Goal: Information Seeking & Learning: Learn about a topic

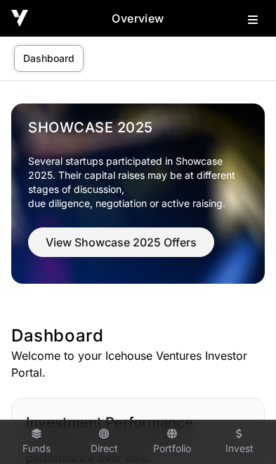
click at [257, 22] on icon at bounding box center [253, 19] width 10 height 11
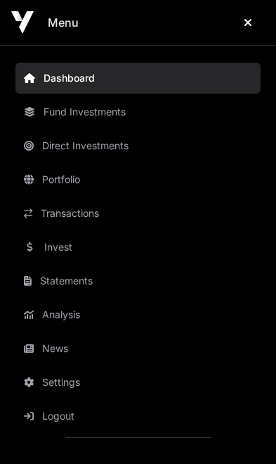
click at [82, 251] on link "Invest" at bounding box center [137, 246] width 245 height 31
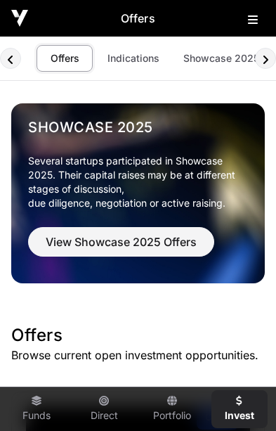
click at [136, 56] on link "Indications" at bounding box center [133, 58] width 70 height 27
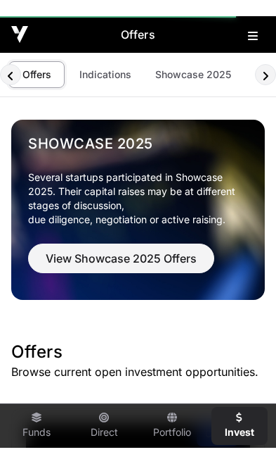
scroll to position [0, 28]
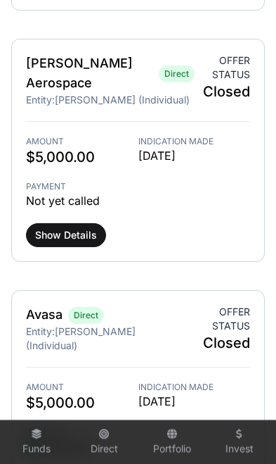
scroll to position [897, 0]
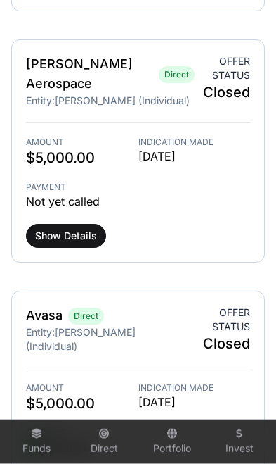
click at [65, 229] on span "Show Details" at bounding box center [66, 236] width 62 height 14
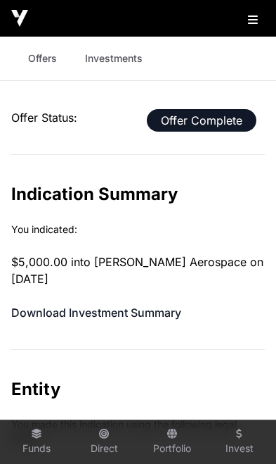
click at [41, 59] on link "Offers" at bounding box center [42, 58] width 56 height 27
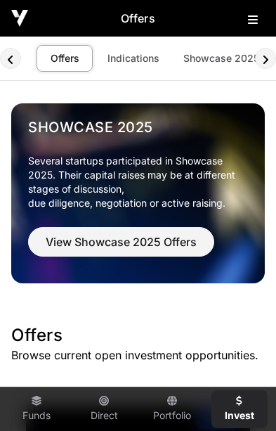
click at [178, 414] on link "Portfolio" at bounding box center [172, 409] width 56 height 38
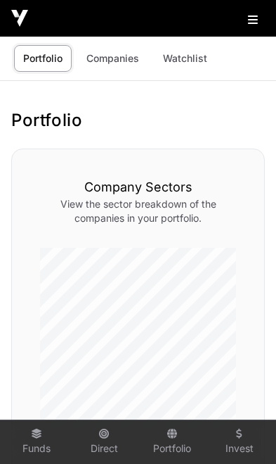
click at [112, 63] on link "Companies" at bounding box center [112, 58] width 71 height 27
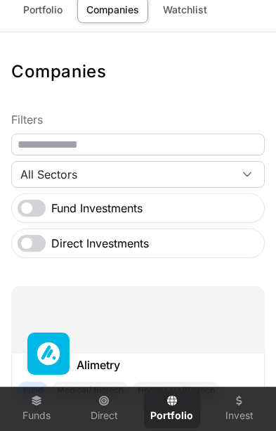
scroll to position [34, 0]
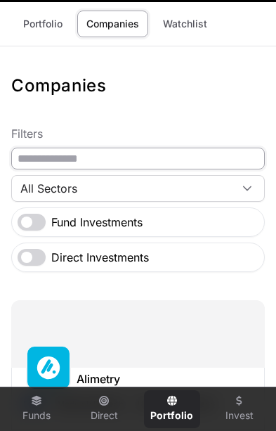
click at [165, 162] on input "text" at bounding box center [138, 159] width 254 height 22
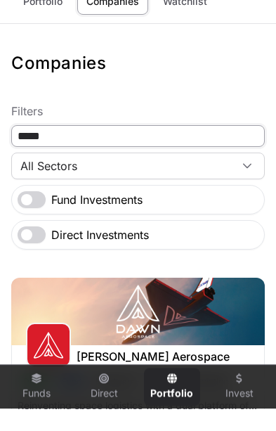
type input "****"
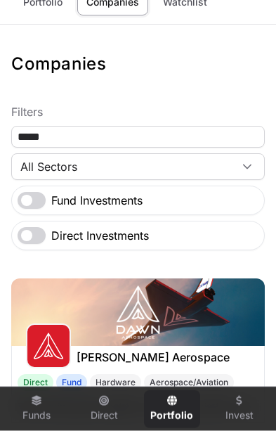
click at [200, 343] on img at bounding box center [138, 313] width 254 height 68
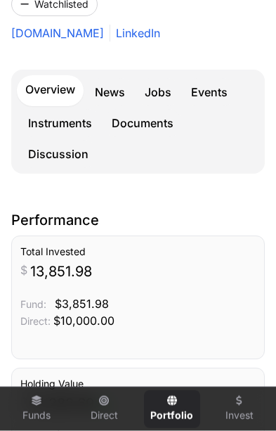
scroll to position [350, 0]
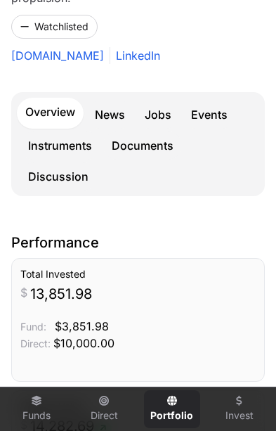
click at [53, 132] on link "Instruments" at bounding box center [60, 146] width 81 height 28
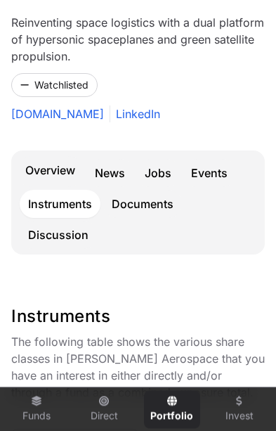
scroll to position [292, 0]
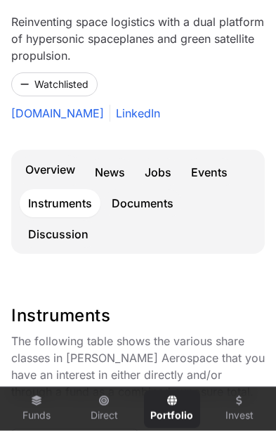
click at [212, 158] on link "Events" at bounding box center [209, 172] width 53 height 28
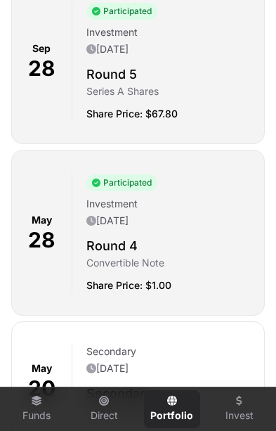
scroll to position [1315, 0]
click at [197, 236] on h2 "Round 4" at bounding box center [170, 246] width 167 height 20
click at [170, 197] on p "Investment" at bounding box center [166, 204] width 158 height 14
click at [125, 174] on span "Participated" at bounding box center [122, 182] width 71 height 17
click at [112, 208] on div "Investment [DATE]" at bounding box center [170, 214] width 167 height 34
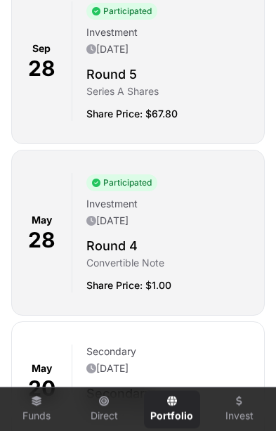
click at [66, 208] on div "[DATE]" at bounding box center [42, 233] width 60 height 120
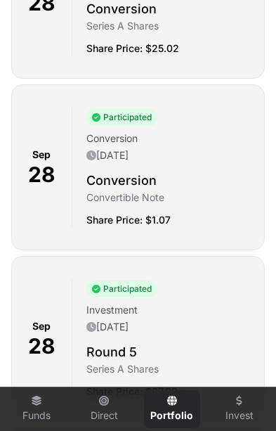
scroll to position [1036, 0]
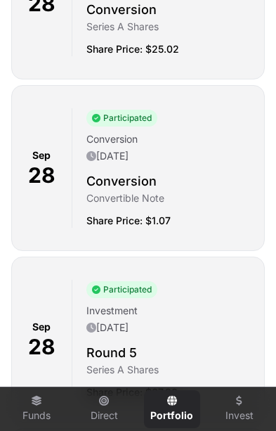
click at [144, 304] on p "Investment" at bounding box center [166, 311] width 158 height 14
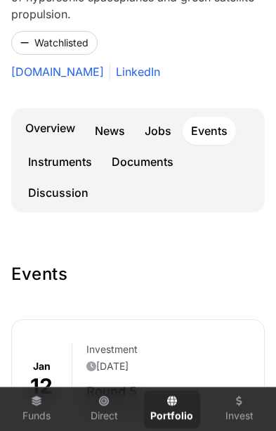
scroll to position [340, 0]
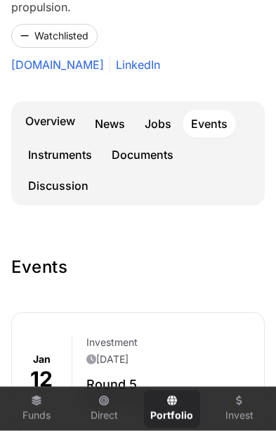
click at [61, 107] on link "Overview" at bounding box center [50, 122] width 67 height 31
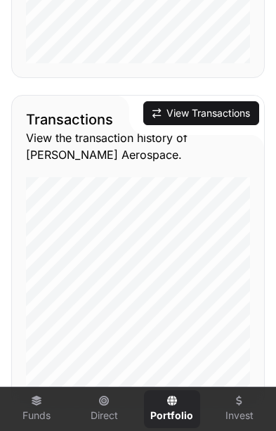
scroll to position [1657, 0]
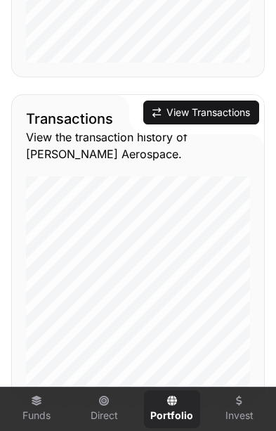
click at [191, 101] on button "View Transactions" at bounding box center [201, 113] width 116 height 24
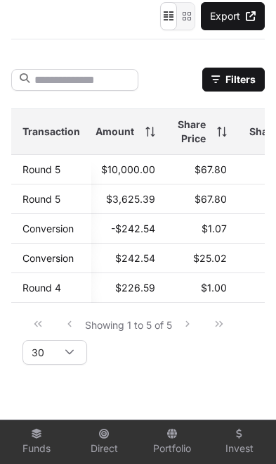
scroll to position [0, 367]
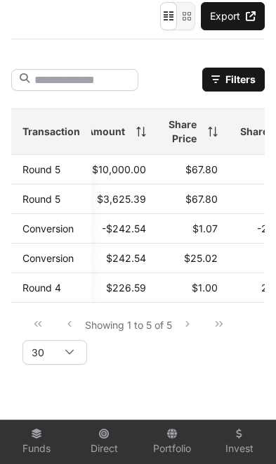
click at [53, 168] on link "Round 5" at bounding box center [42, 169] width 38 height 12
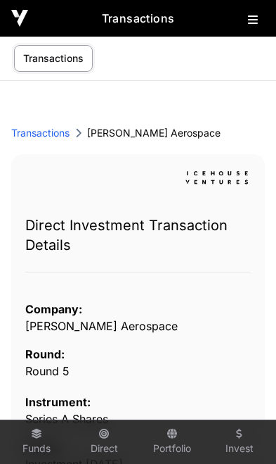
click at [38, 136] on link "Transactions" at bounding box center [40, 133] width 58 height 14
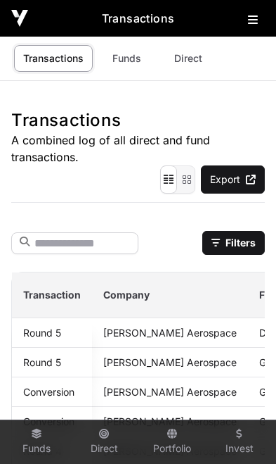
scroll to position [163, 0]
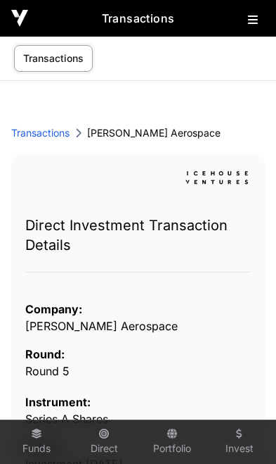
click at [254, 25] on button at bounding box center [256, 16] width 17 height 17
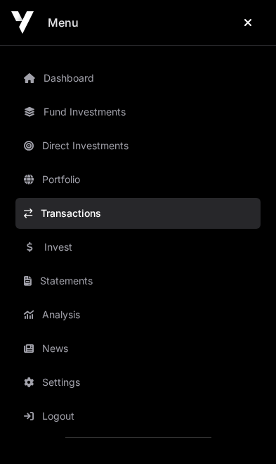
click at [70, 248] on link "Invest" at bounding box center [137, 246] width 245 height 31
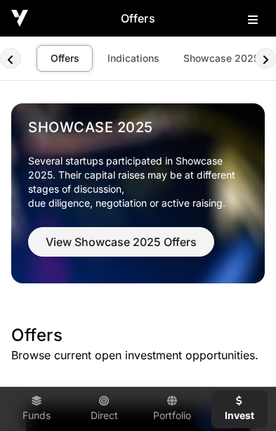
click at [136, 59] on link "Indications" at bounding box center [133, 58] width 70 height 27
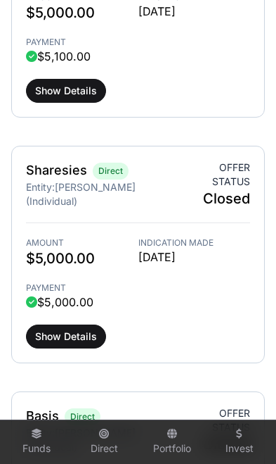
scroll to position [1288, 0]
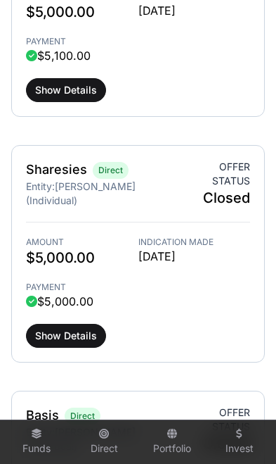
click at [57, 324] on button "Show Details" at bounding box center [66, 336] width 80 height 24
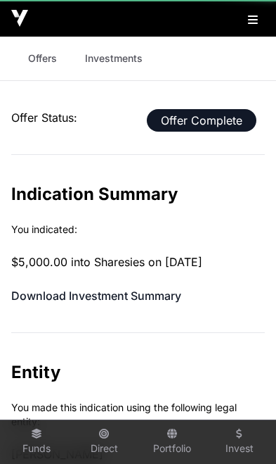
click at [113, 63] on link "Investments" at bounding box center [114, 58] width 76 height 27
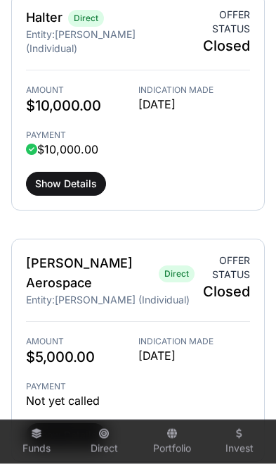
scroll to position [698, 0]
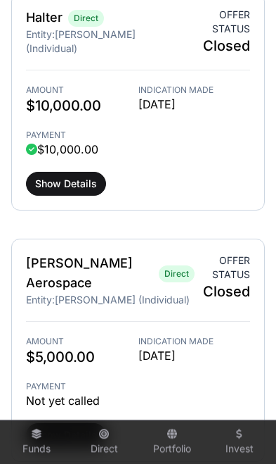
click at [69, 177] on span "Show Details" at bounding box center [66, 184] width 62 height 14
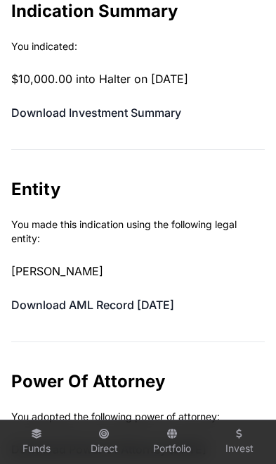
scroll to position [183, 0]
click at [139, 109] on link "Download Investment Summary" at bounding box center [96, 113] width 170 height 14
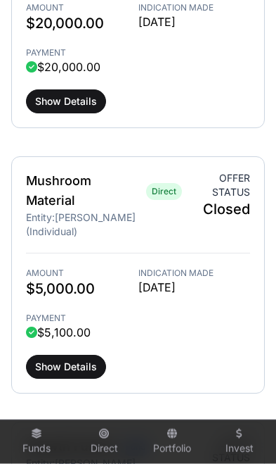
scroll to position [3344, 0]
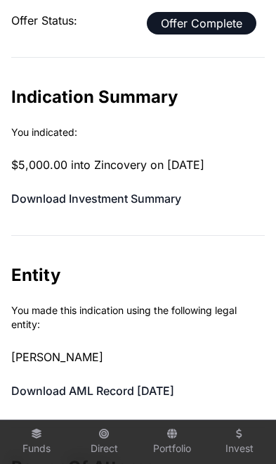
scroll to position [91, 0]
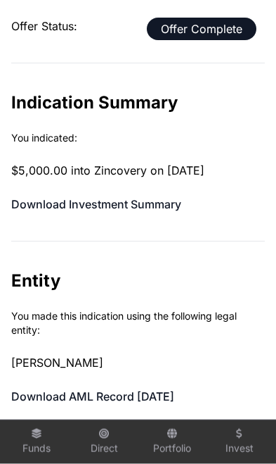
click at [136, 208] on link "Download Investment Summary" at bounding box center [96, 204] width 170 height 14
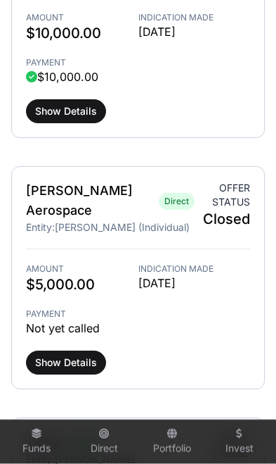
scroll to position [771, 0]
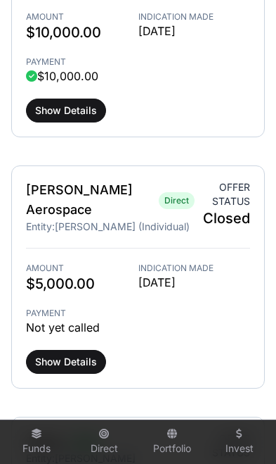
click at [60, 355] on span "Show Details" at bounding box center [66, 362] width 62 height 14
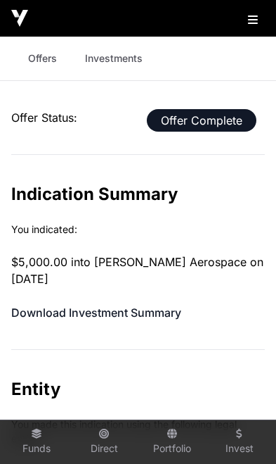
click at [155, 305] on link "Download Investment Summary" at bounding box center [96, 312] width 170 height 14
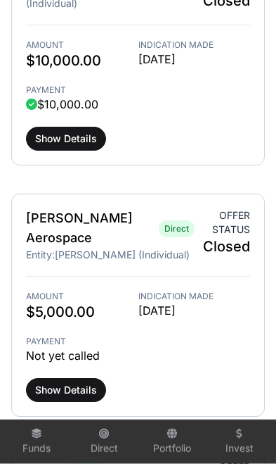
scroll to position [523, 0]
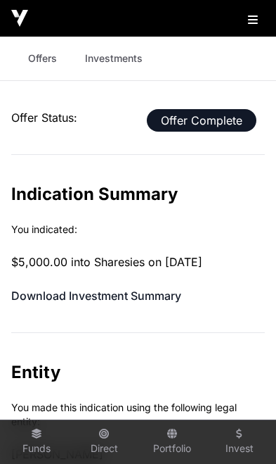
click at [250, 25] on button at bounding box center [256, 16] width 17 height 17
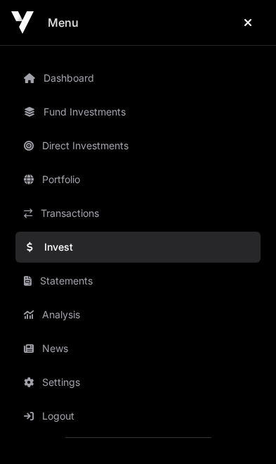
click at [75, 250] on link "Invest" at bounding box center [137, 246] width 245 height 31
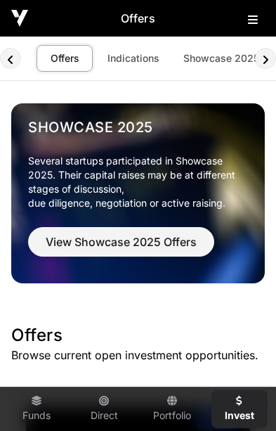
click at [148, 243] on span "View Showcase 2025 Offers" at bounding box center [121, 242] width 151 height 17
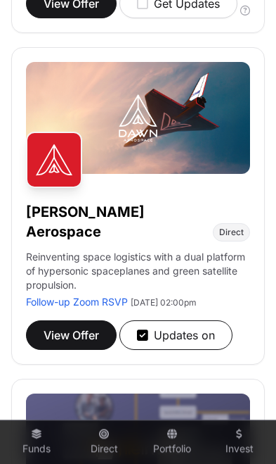
scroll to position [1192, 0]
click at [64, 343] on span "View Offer" at bounding box center [72, 334] width 56 height 17
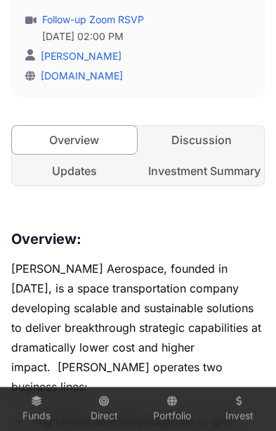
scroll to position [444, 0]
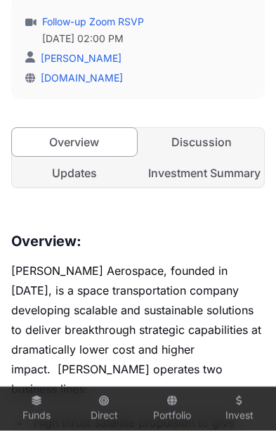
click at [206, 159] on link "Investment Summary" at bounding box center [202, 173] width 125 height 28
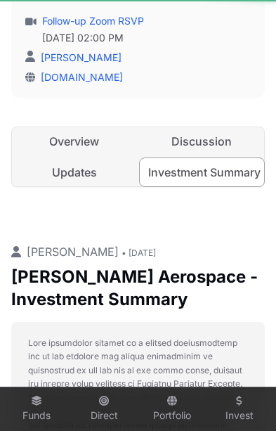
scroll to position [0, 6]
click at [198, 127] on link "Discussion" at bounding box center [202, 141] width 125 height 28
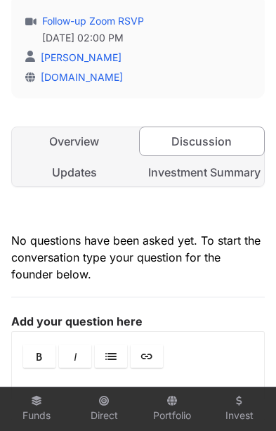
scroll to position [0, 6]
click at [73, 158] on link "Updates" at bounding box center [74, 172] width 125 height 28
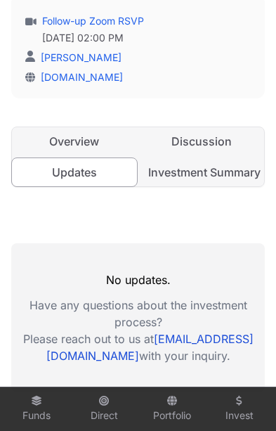
scroll to position [0, 6]
click at [209, 158] on link "Investment Summary" at bounding box center [202, 172] width 125 height 28
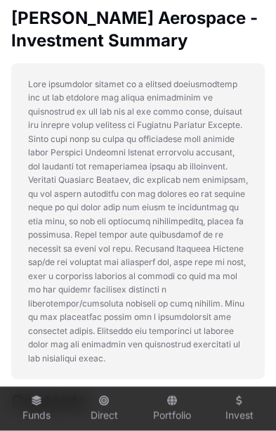
scroll to position [784, 0]
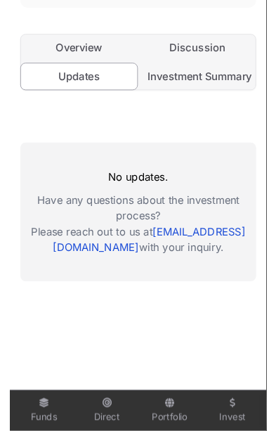
scroll to position [0, 6]
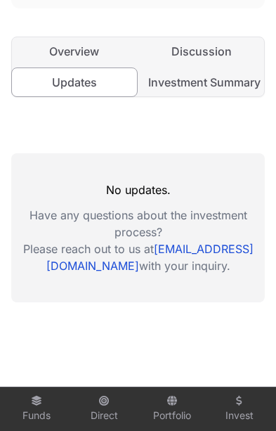
click at [217, 68] on link "Investment Summary" at bounding box center [202, 82] width 125 height 28
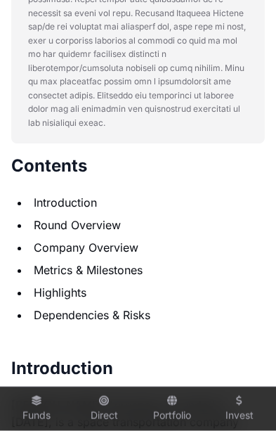
scroll to position [846, 0]
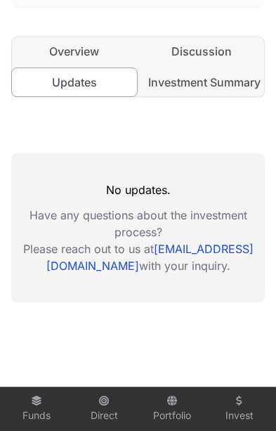
scroll to position [0, 6]
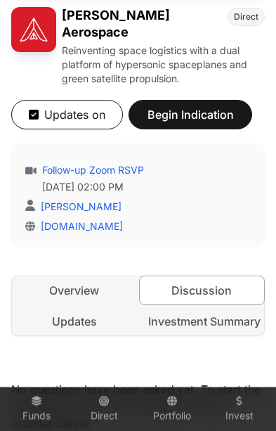
scroll to position [235, 0]
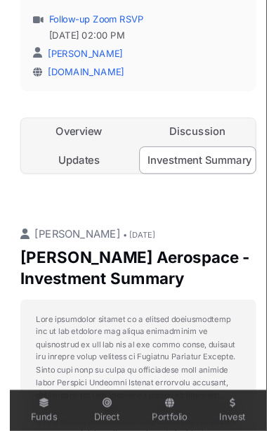
scroll to position [0, 6]
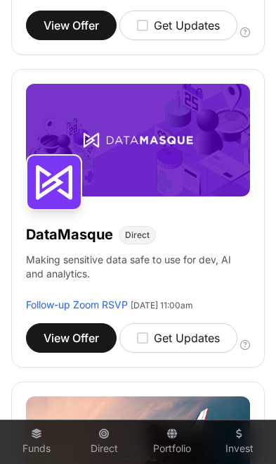
click at [74, 352] on button "View Offer" at bounding box center [71, 338] width 91 height 30
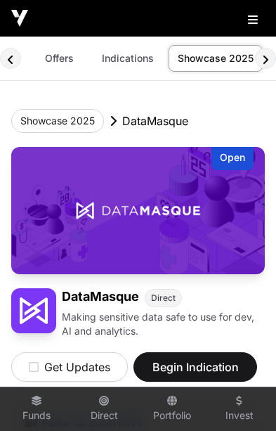
click at [8, 62] on icon at bounding box center [10, 59] width 7 height 11
click at [75, 124] on button "Showcase 2025" at bounding box center [57, 121] width 93 height 24
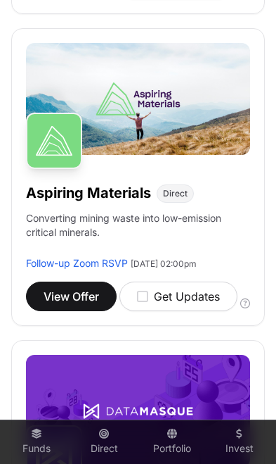
click at [146, 302] on icon "button" at bounding box center [142, 296] width 11 height 13
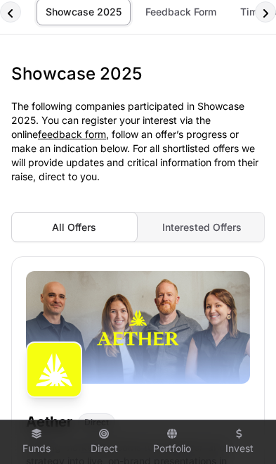
scroll to position [43, 0]
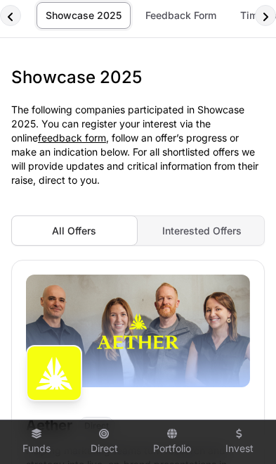
click at [242, 139] on p "The following companies participated in Showcase 2025. You can register your in…" at bounding box center [138, 145] width 254 height 84
click at [219, 234] on span "Interested Offers" at bounding box center [201, 230] width 79 height 12
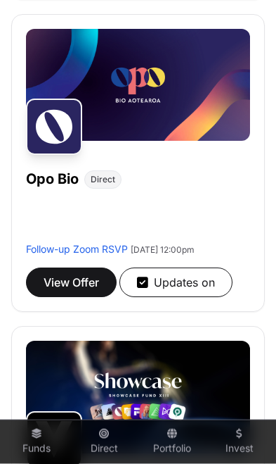
scroll to position [1869, 0]
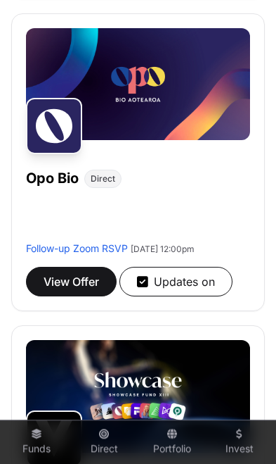
click at [144, 284] on icon "button" at bounding box center [142, 281] width 11 height 13
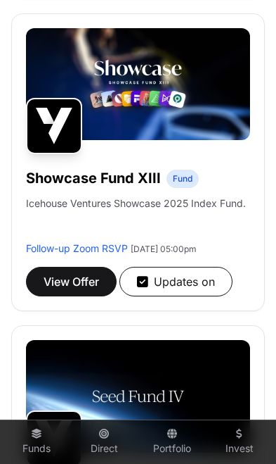
click at [144, 288] on icon "button" at bounding box center [142, 281] width 11 height 13
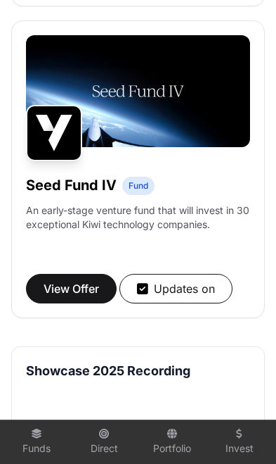
scroll to position [1861, 0]
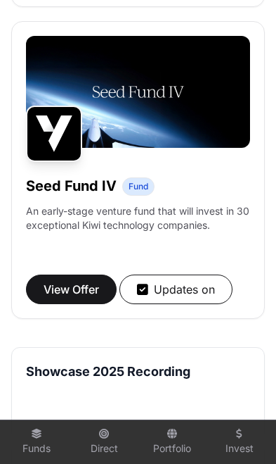
click at [72, 296] on span "View Offer" at bounding box center [72, 289] width 56 height 17
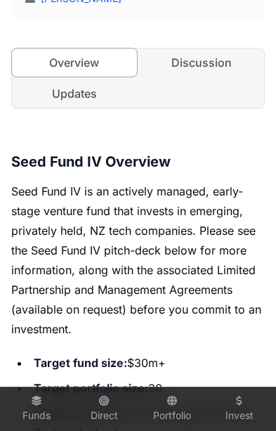
scroll to position [428, 0]
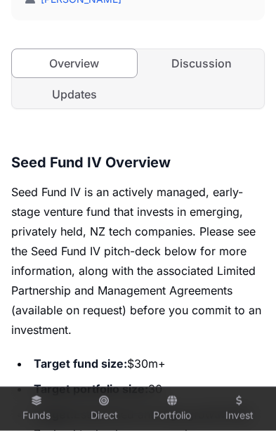
click at [202, 62] on link "Discussion" at bounding box center [202, 63] width 125 height 28
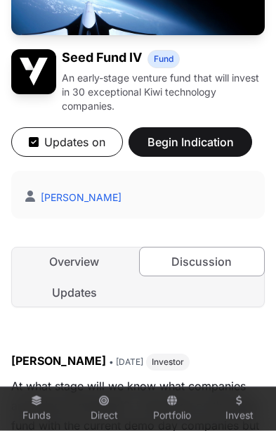
scroll to position [230, 0]
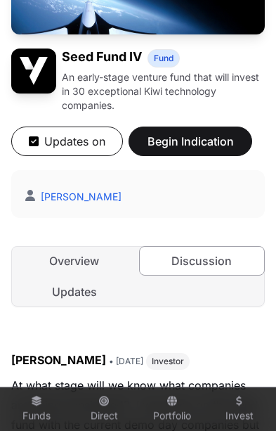
click at [70, 289] on link "Updates" at bounding box center [74, 292] width 125 height 28
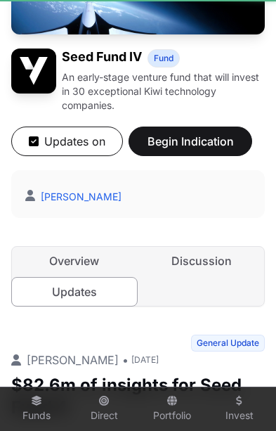
scroll to position [0, 6]
click at [63, 260] on link "Overview" at bounding box center [74, 261] width 125 height 28
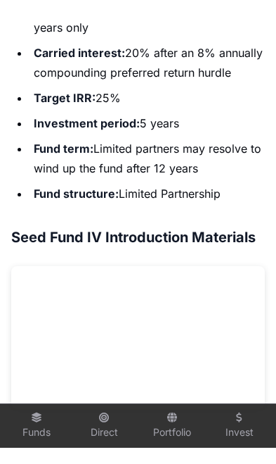
scroll to position [963, 0]
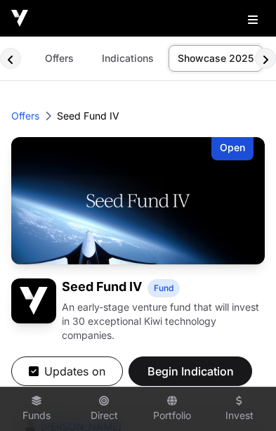
click at [13, 120] on p "Offers" at bounding box center [25, 116] width 28 height 14
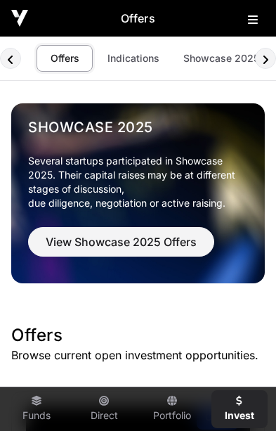
click at [219, 56] on link "Showcase 2025" at bounding box center [221, 58] width 94 height 27
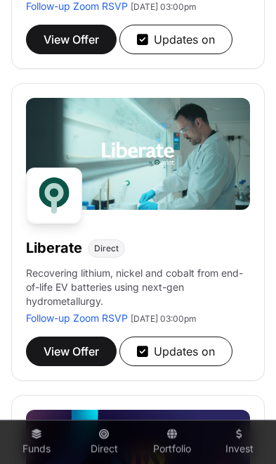
scroll to position [1799, 0]
click at [72, 364] on button "View Offer" at bounding box center [71, 351] width 91 height 30
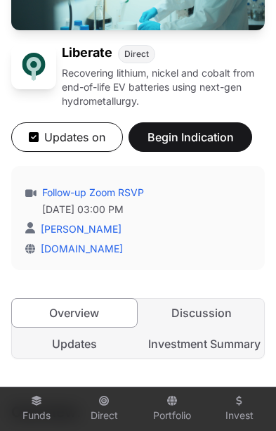
scroll to position [283, 0]
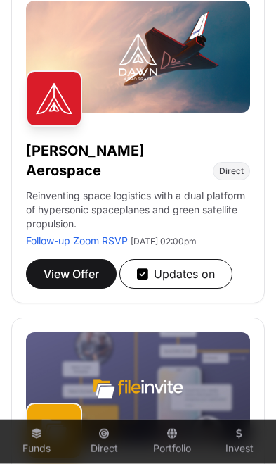
scroll to position [1253, 0]
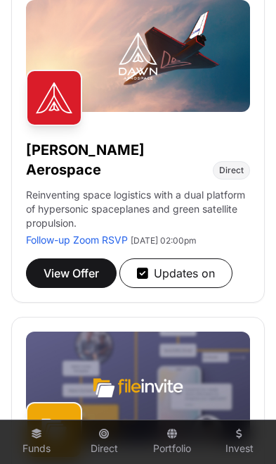
click at [75, 275] on span "View Offer" at bounding box center [72, 272] width 56 height 17
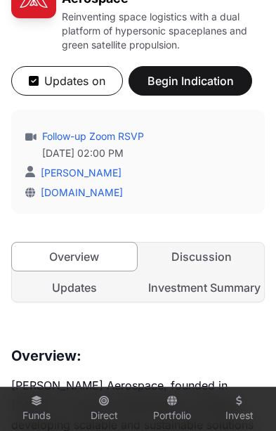
scroll to position [331, 0]
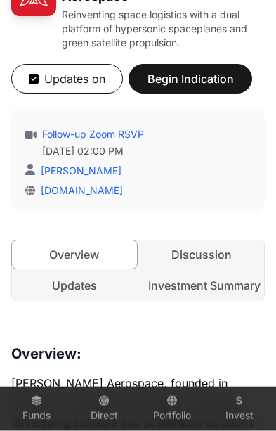
click at [220, 241] on link "Discussion" at bounding box center [202, 255] width 125 height 28
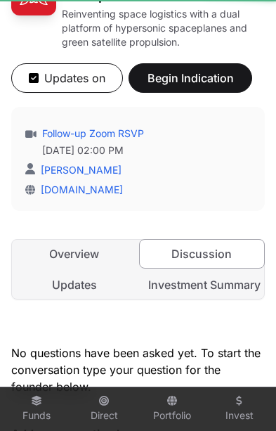
scroll to position [0, 6]
click at [207, 239] on link "Discussion" at bounding box center [202, 254] width 127 height 30
click at [65, 271] on link "Updates" at bounding box center [74, 285] width 125 height 28
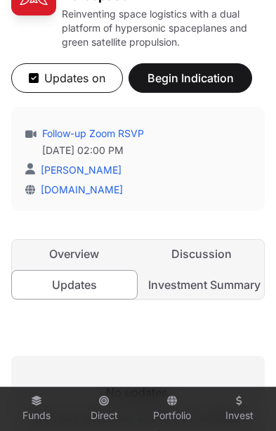
scroll to position [0, 6]
click at [224, 271] on link "Investment Summary" at bounding box center [202, 285] width 125 height 28
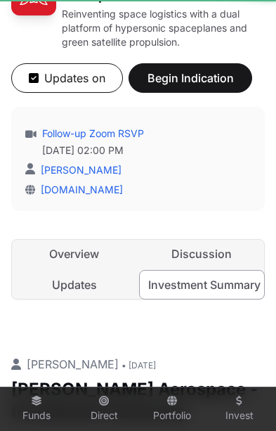
scroll to position [0, 6]
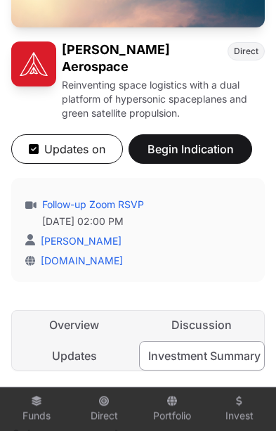
click at [70, 311] on link "Overview" at bounding box center [74, 325] width 125 height 28
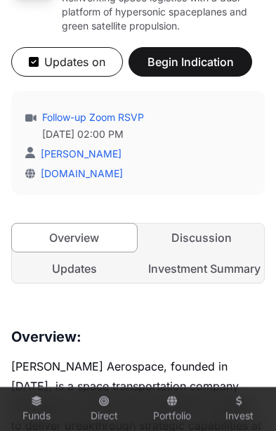
scroll to position [344, 0]
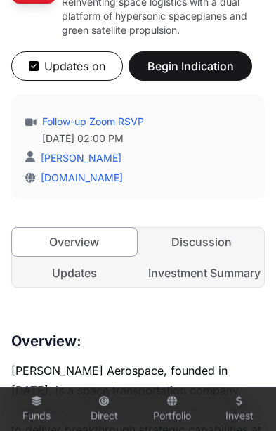
click at [212, 259] on link "Investment Summary" at bounding box center [202, 273] width 125 height 28
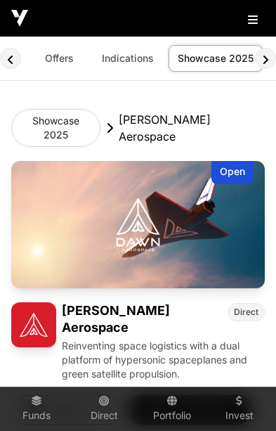
click at [48, 63] on link "Offers" at bounding box center [59, 58] width 56 height 27
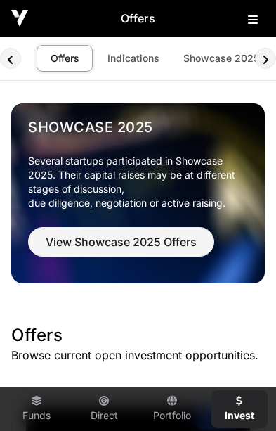
click at [147, 241] on span "View Showcase 2025 Offers" at bounding box center [121, 242] width 151 height 17
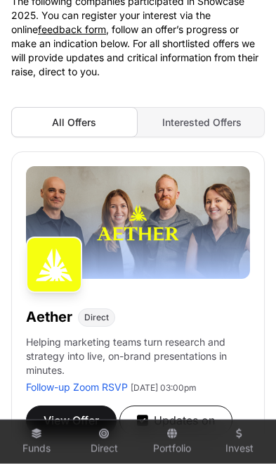
scroll to position [152, 0]
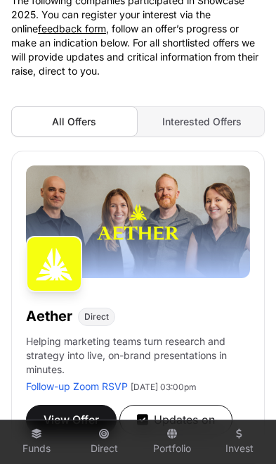
click at [208, 120] on span "Interested Offers" at bounding box center [201, 121] width 79 height 12
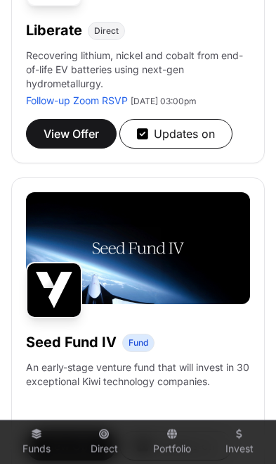
scroll to position [1692, 0]
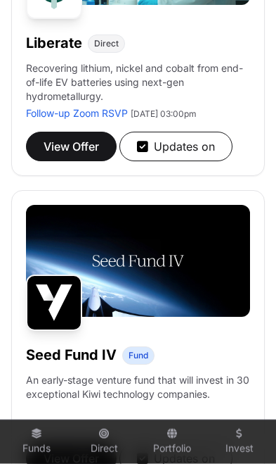
click at [66, 142] on button "View Offer" at bounding box center [71, 147] width 91 height 30
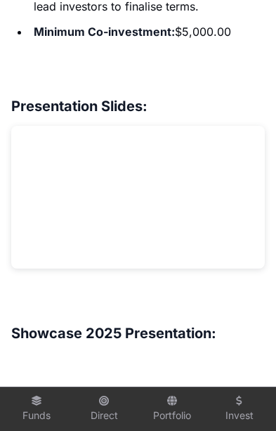
scroll to position [1495, 0]
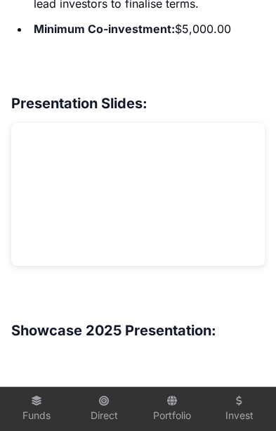
click at [72, 323] on h3 "Showcase 2025 Presentation:" at bounding box center [138, 330] width 254 height 23
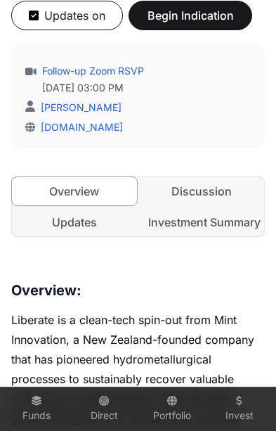
scroll to position [352, 0]
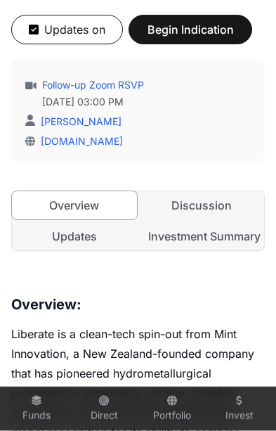
click at [195, 213] on link "Discussion" at bounding box center [202, 205] width 125 height 28
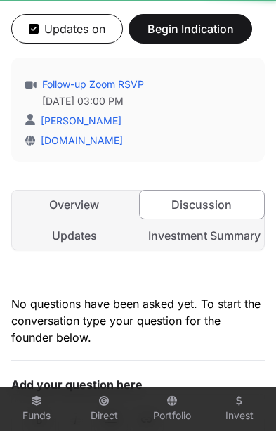
scroll to position [0, 6]
click at [70, 236] on link "Updates" at bounding box center [74, 236] width 125 height 28
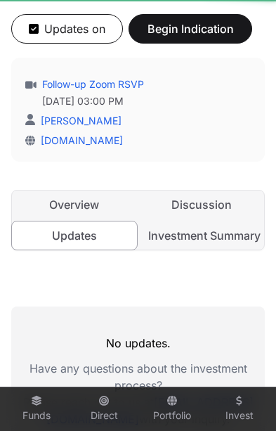
scroll to position [0, 6]
click at [211, 241] on link "Investment Summary" at bounding box center [202, 236] width 125 height 28
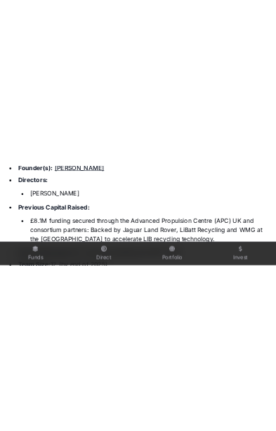
scroll to position [3072, 0]
